Goal: Use online tool/utility: Utilize a website feature to perform a specific function

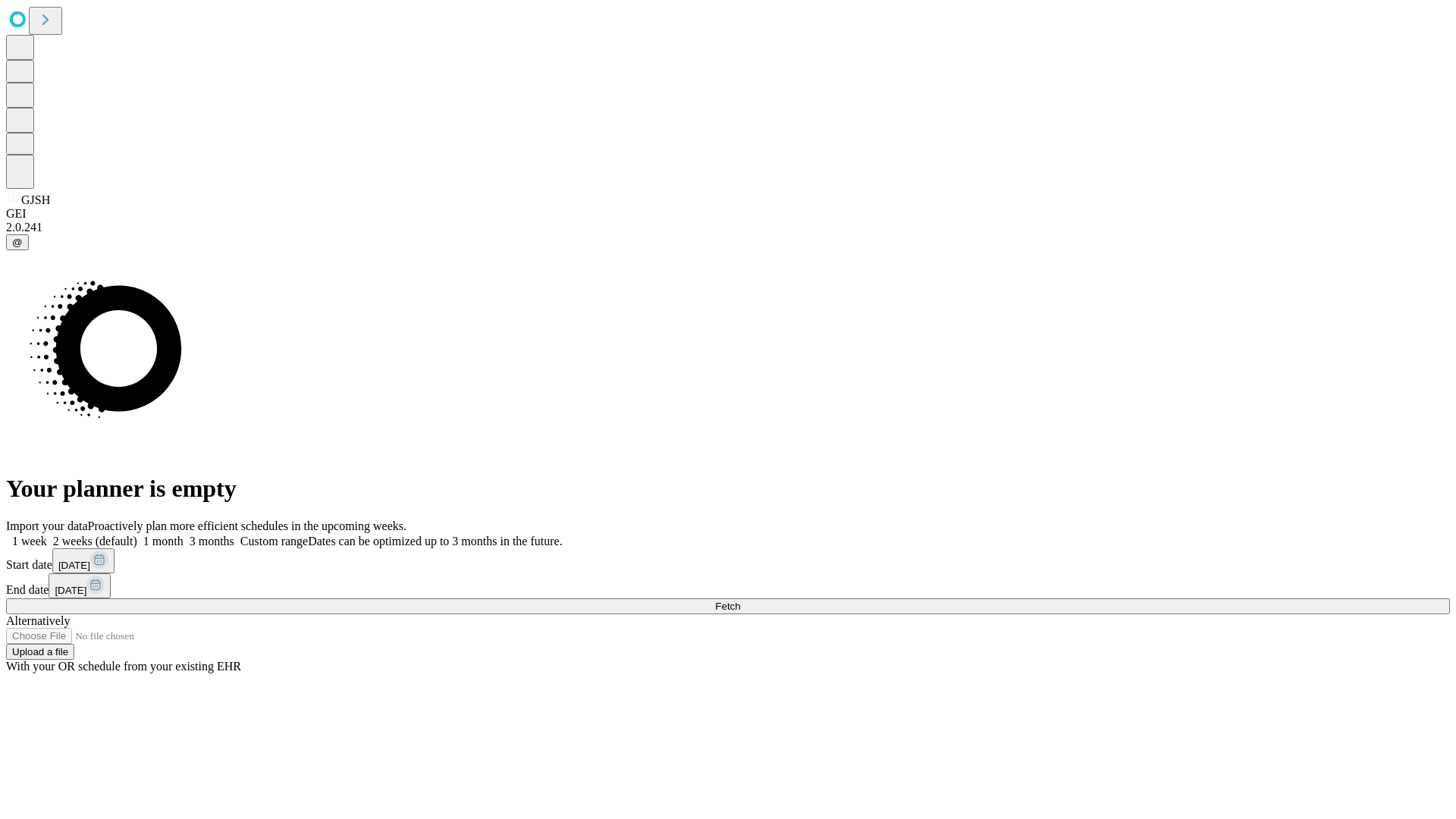
click at [741, 600] on span "Fetch" at bounding box center [728, 606] width 26 height 12
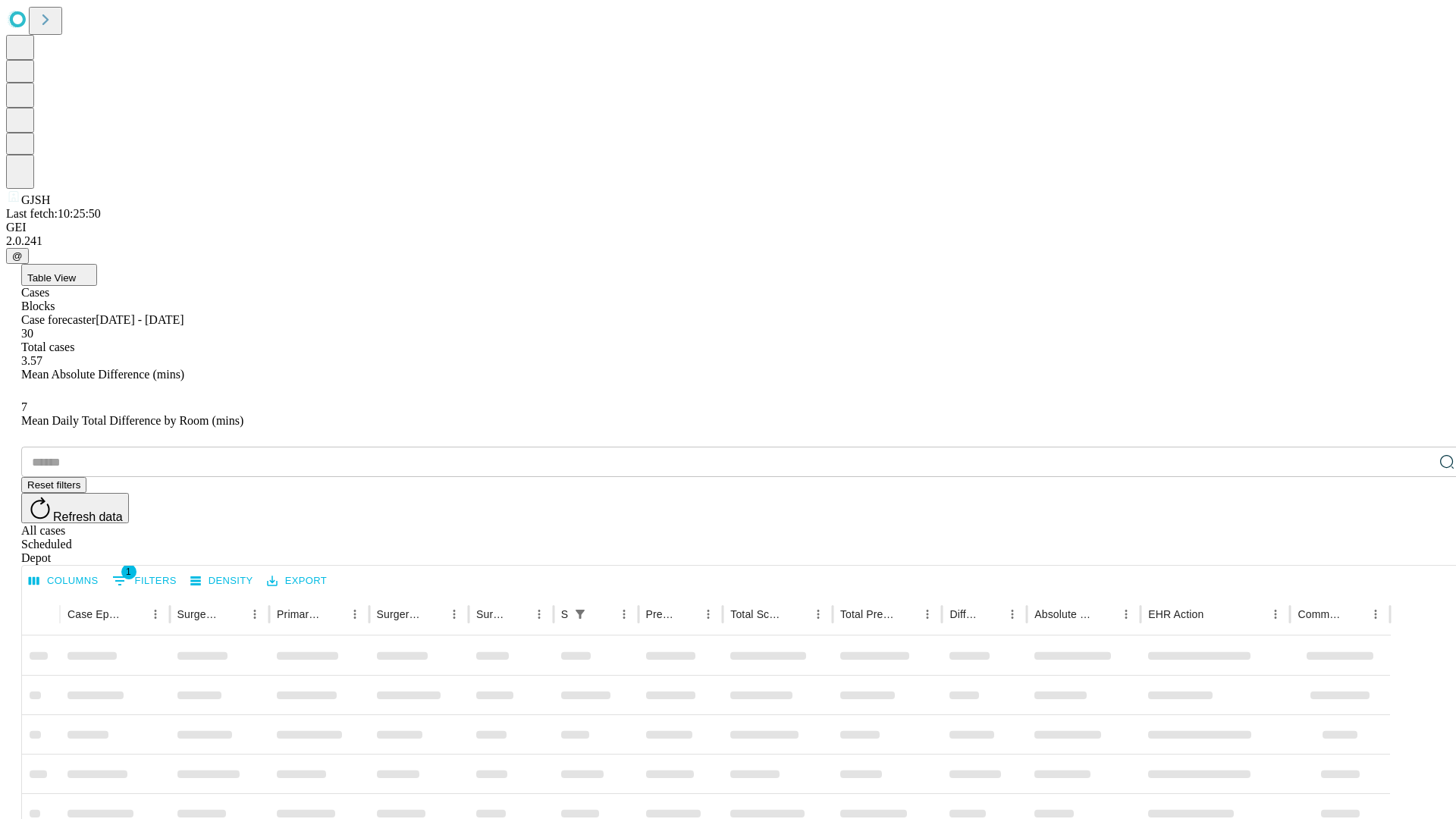
click at [76, 273] on span "Table View" at bounding box center [51, 279] width 48 height 12
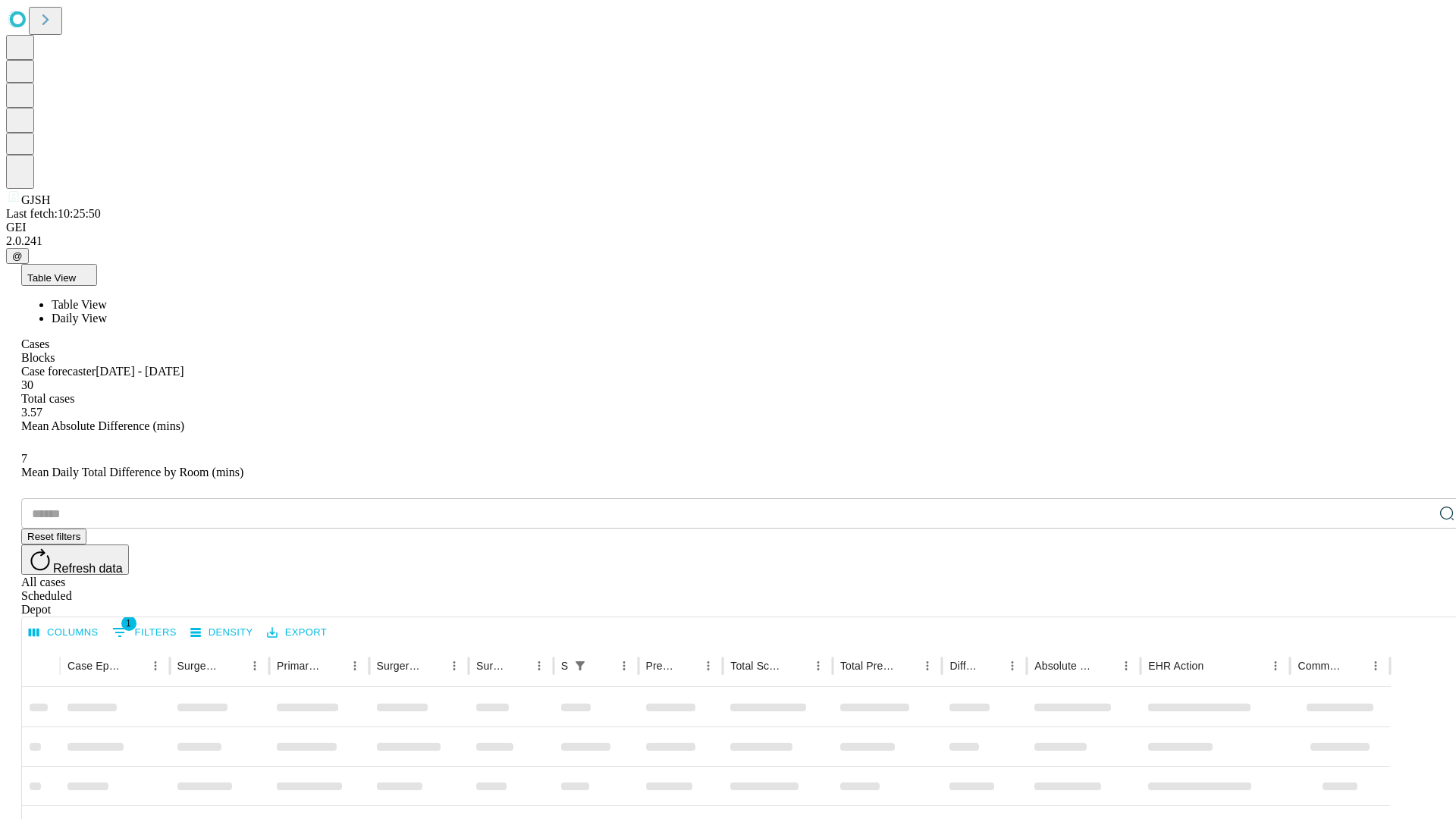
click at [107, 312] on span "Daily View" at bounding box center [79, 318] width 55 height 13
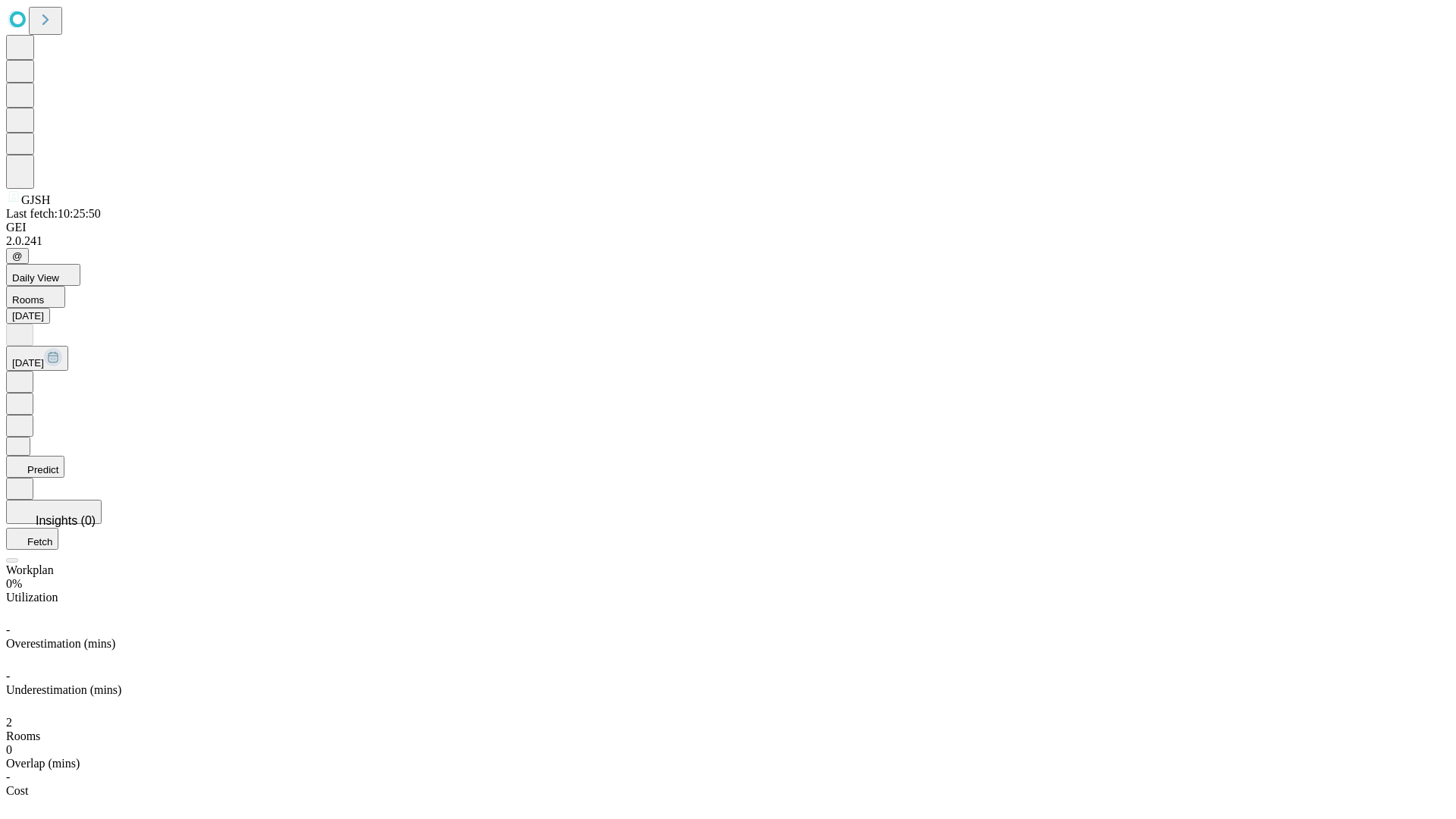
click at [65, 456] on button "Predict" at bounding box center [35, 467] width 59 height 22
